Goal: Check status: Check status

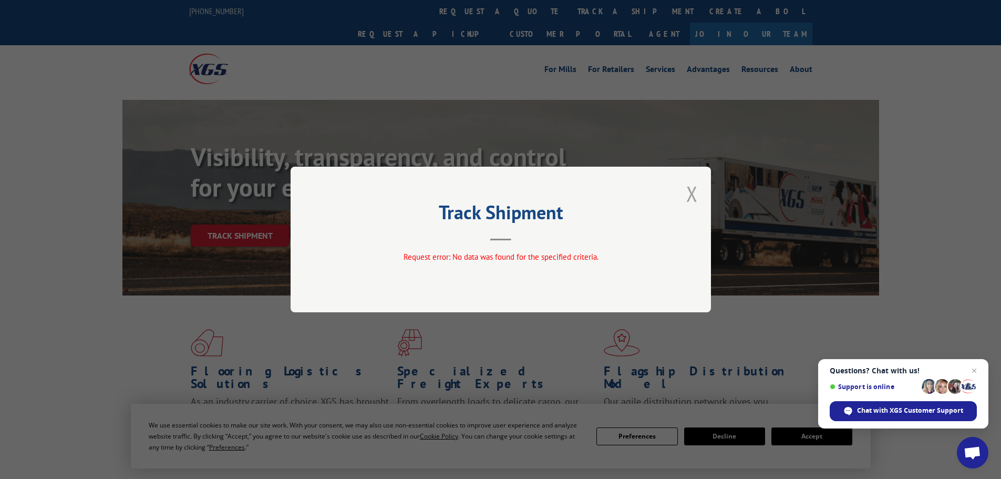
click at [690, 188] on button "Close modal" at bounding box center [692, 194] width 12 height 28
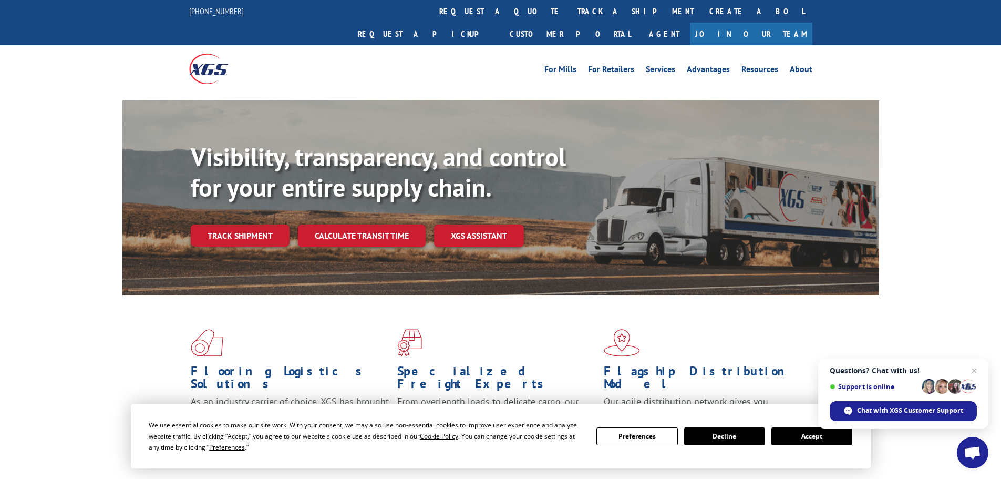
drag, startPoint x: 205, startPoint y: 208, endPoint x: 212, endPoint y: 205, distance: 7.3
click at [205, 224] on link "Track shipment" at bounding box center [240, 235] width 99 height 22
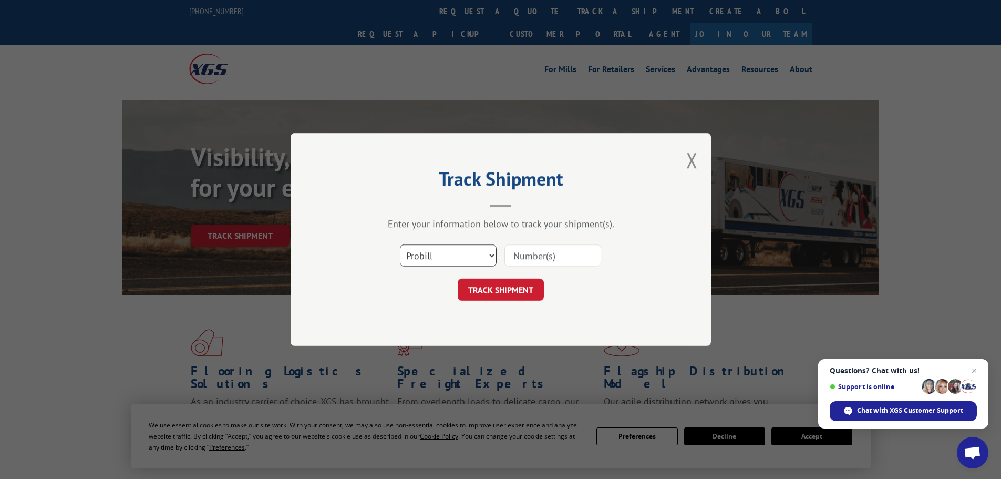
click at [466, 255] on select "Select category... Probill BOL PO" at bounding box center [448, 255] width 97 height 22
select select "po"
click at [400, 244] on select "Select category... Probill BOL PO" at bounding box center [448, 255] width 97 height 22
paste input "52507927"
type input "52507927"
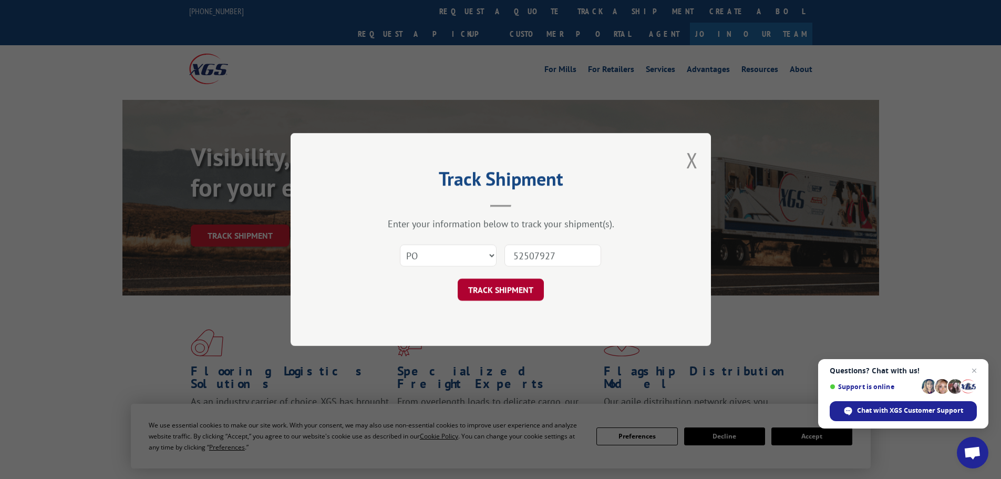
click at [507, 291] on button "TRACK SHIPMENT" at bounding box center [501, 290] width 86 height 22
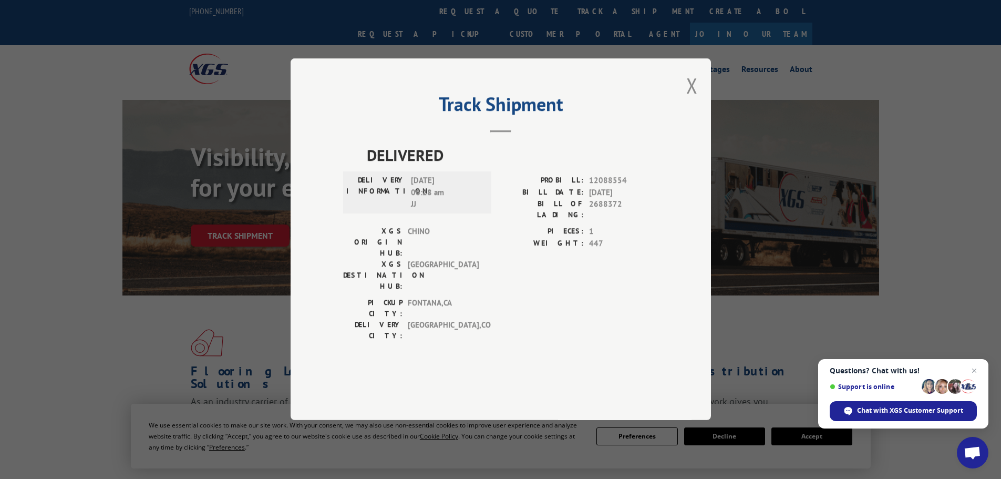
click at [683, 114] on div "Track Shipment DELIVERED DELIVERY INFORMATION: [DATE] 06:28 am [PERSON_NAME]: 1…" at bounding box center [501, 239] width 420 height 362
click at [697, 99] on button "Close modal" at bounding box center [692, 85] width 12 height 28
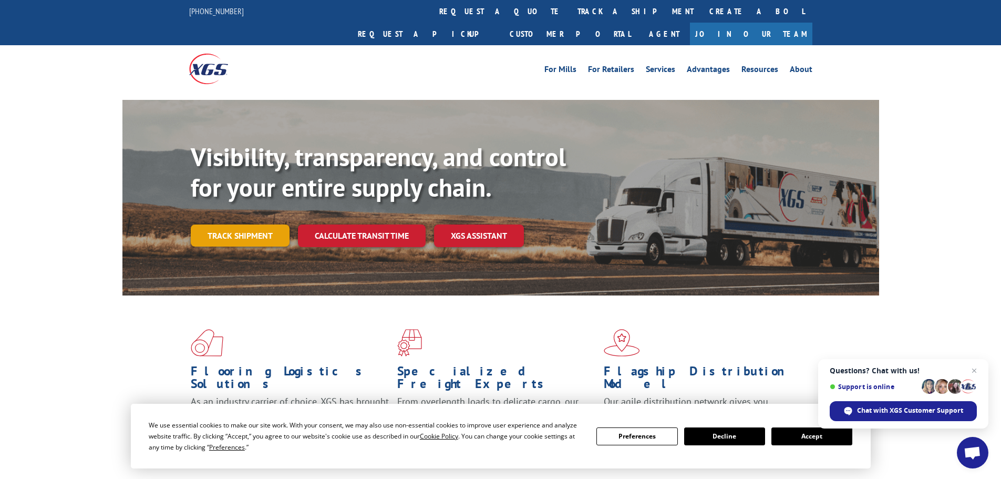
click at [228, 224] on link "Track shipment" at bounding box center [240, 235] width 99 height 22
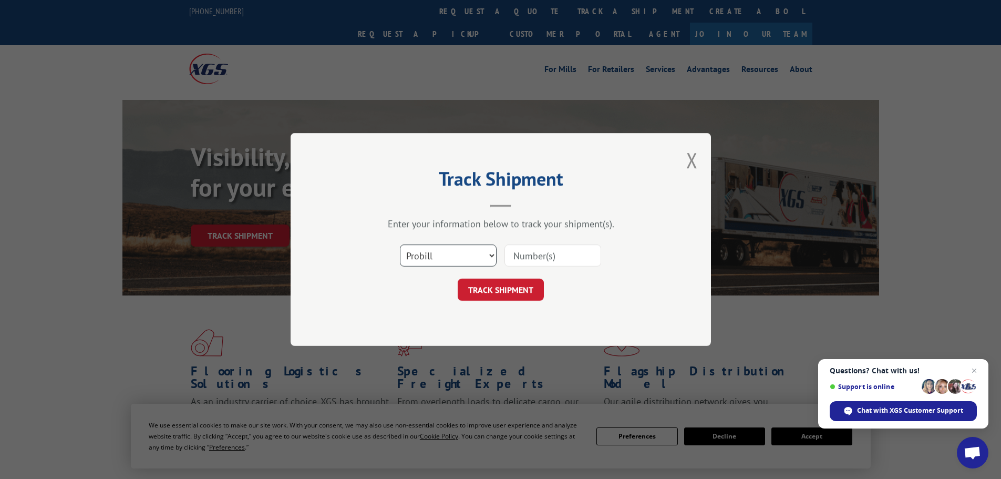
click at [461, 262] on select "Select category... Probill BOL PO" at bounding box center [448, 255] width 97 height 22
select select "po"
click at [400, 244] on select "Select category... Probill BOL PO" at bounding box center [448, 255] width 97 height 22
click at [529, 257] on input at bounding box center [553, 255] width 97 height 22
drag, startPoint x: 543, startPoint y: 230, endPoint x: 515, endPoint y: 255, distance: 38.4
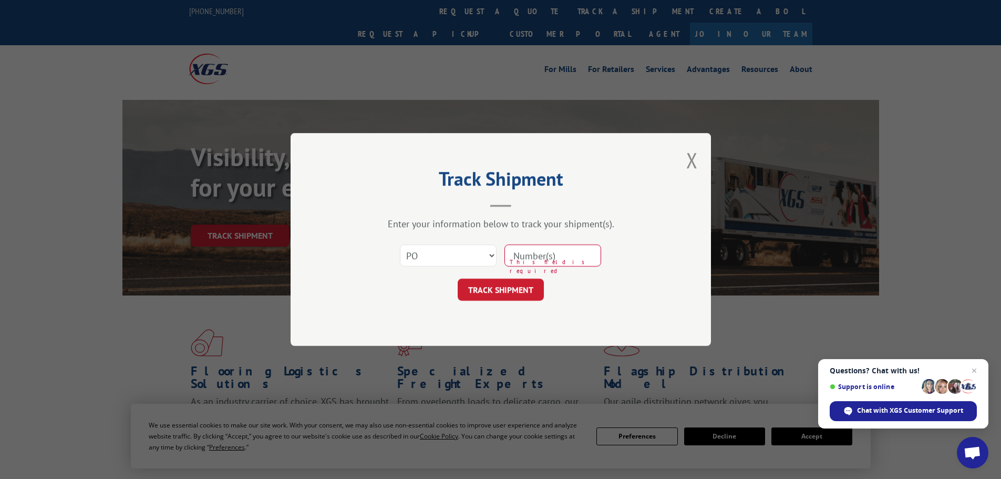
paste input "52507902"
type input "52507902"
click at [495, 293] on button "TRACK SHIPMENT" at bounding box center [501, 290] width 86 height 22
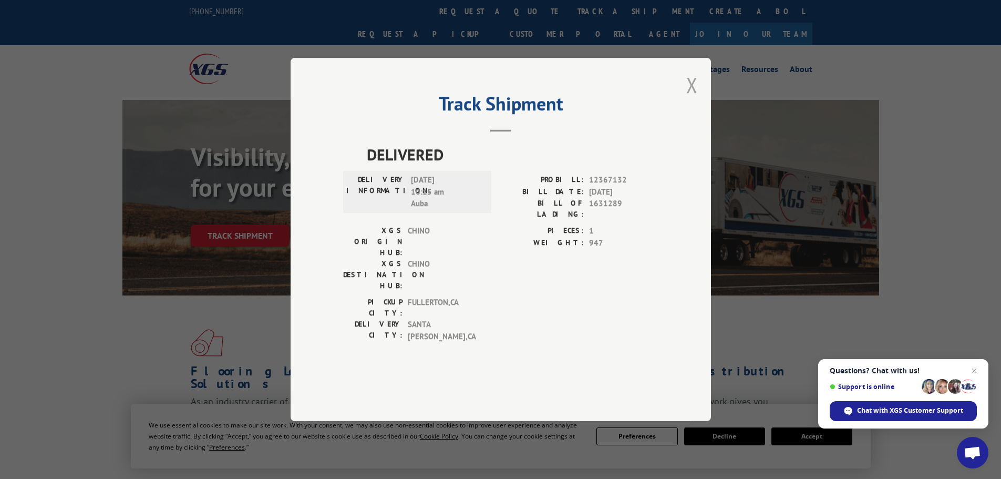
click at [688, 99] on button "Close modal" at bounding box center [692, 85] width 12 height 28
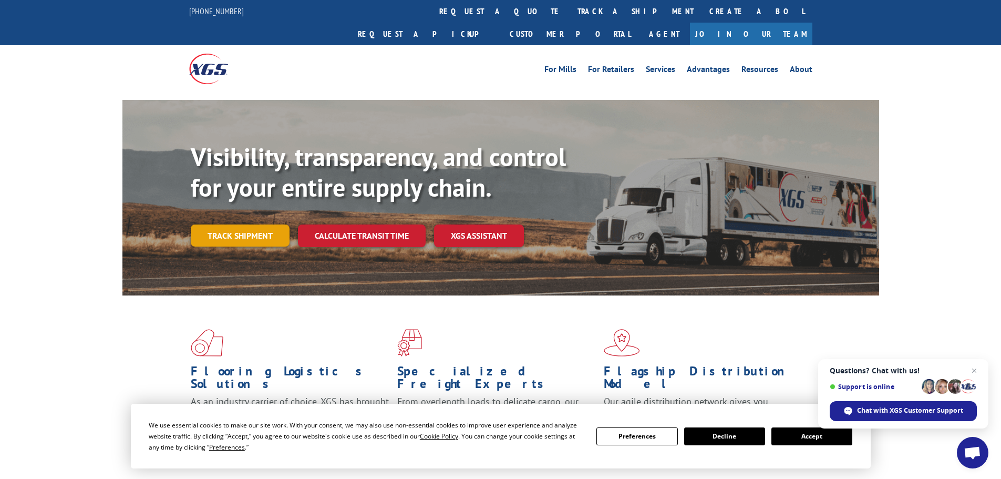
click at [258, 224] on link "Track shipment" at bounding box center [240, 235] width 99 height 22
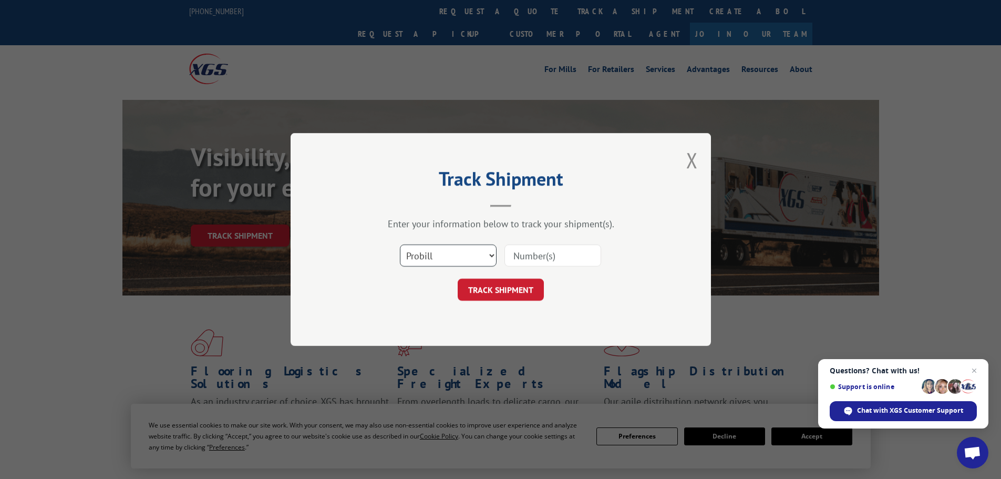
click at [457, 255] on select "Select category... Probill BOL PO" at bounding box center [448, 255] width 97 height 22
select select "po"
click at [400, 244] on select "Select category... Probill BOL PO" at bounding box center [448, 255] width 97 height 22
click at [515, 256] on input at bounding box center [553, 255] width 97 height 22
paste input "52507901"
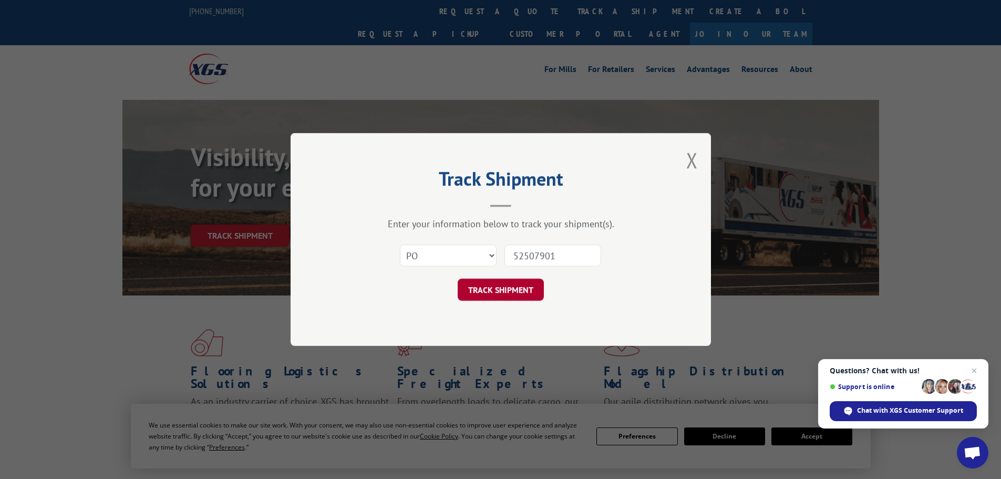
type input "52507901"
click at [491, 279] on button "TRACK SHIPMENT" at bounding box center [501, 290] width 86 height 22
